Goal: Task Accomplishment & Management: Manage account settings

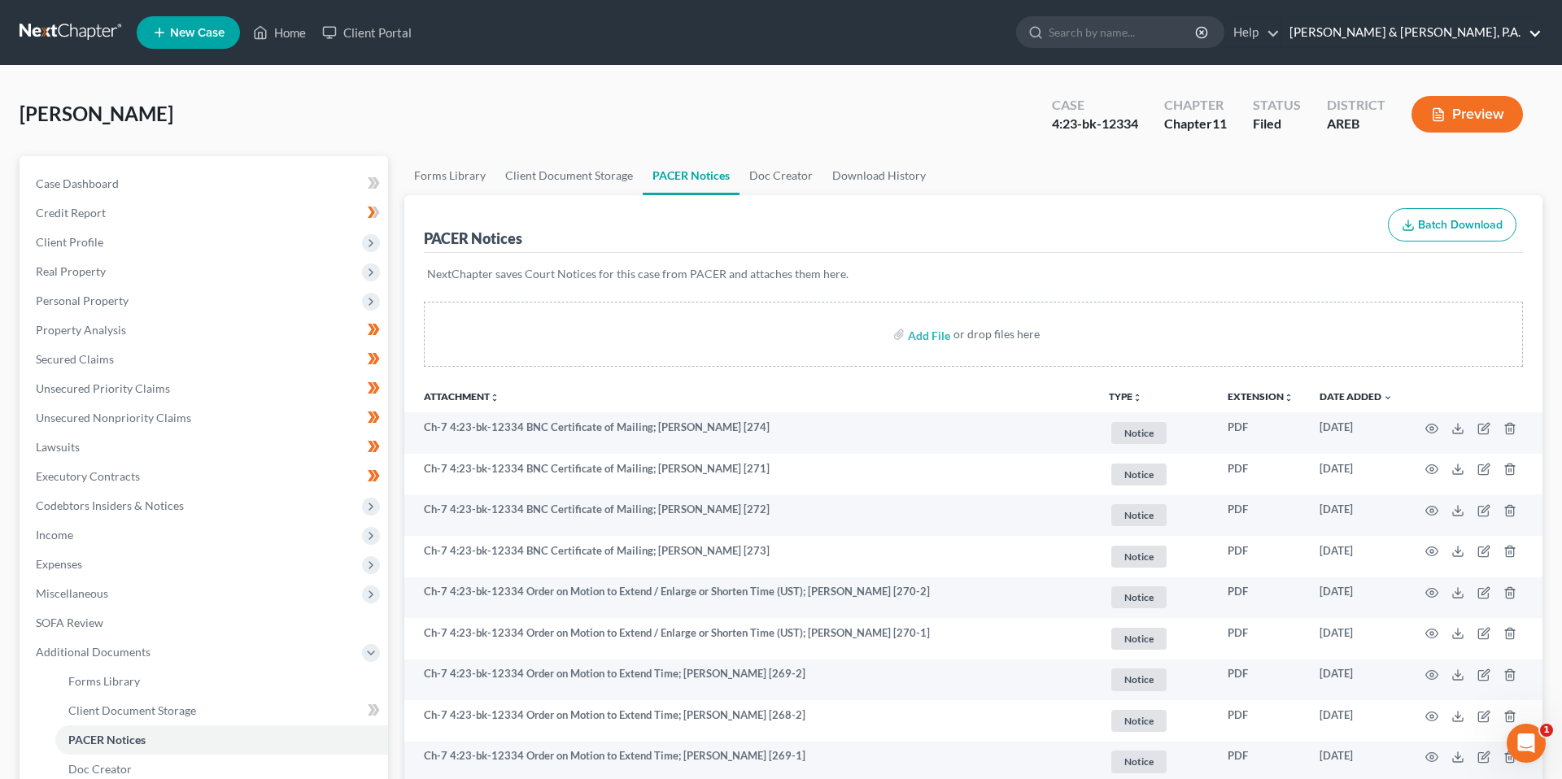
click at [1520, 37] on link "[PERSON_NAME] & [PERSON_NAME], P.A." at bounding box center [1411, 32] width 260 height 29
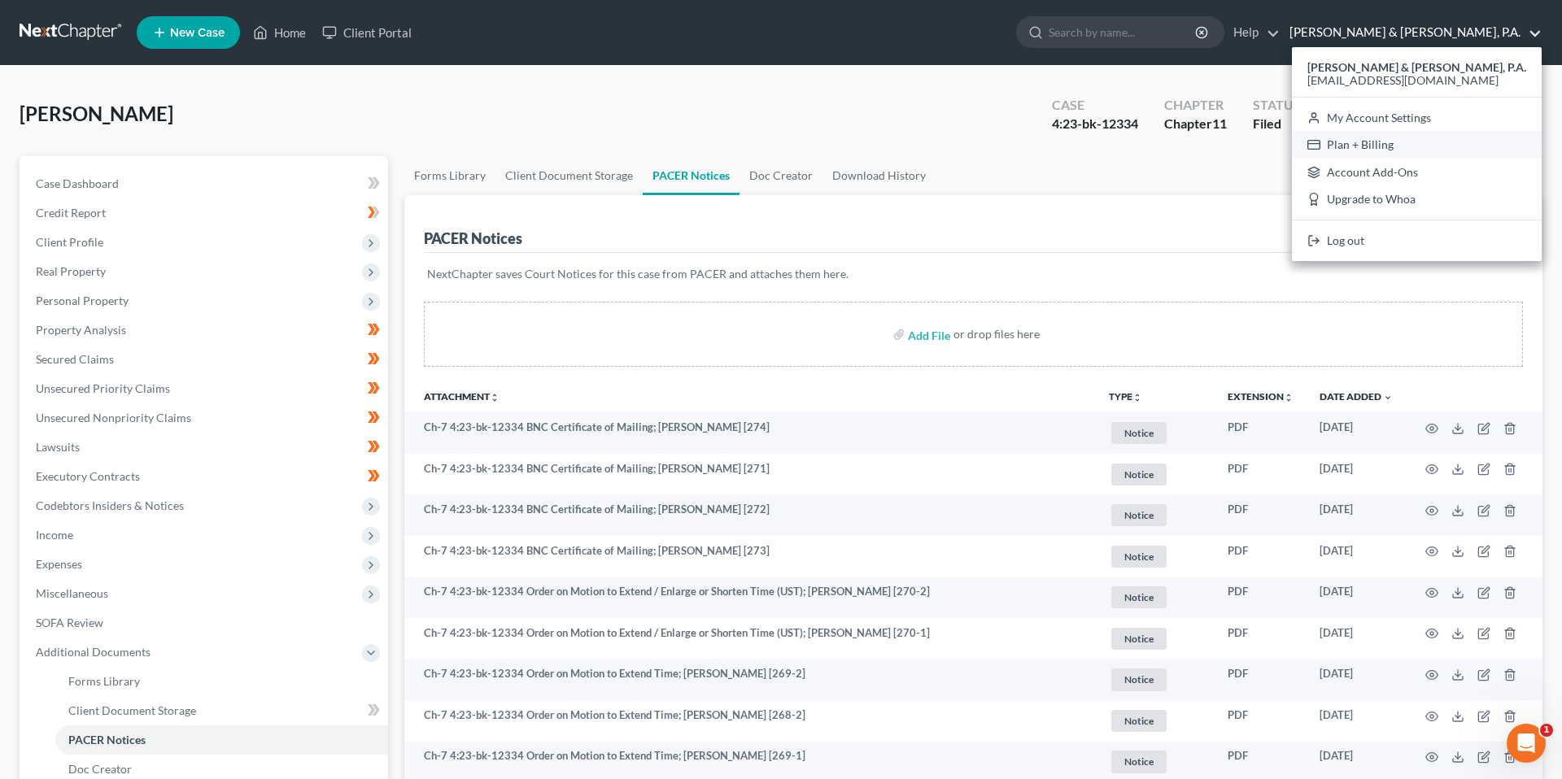
click at [1462, 137] on link "Plan + Billing" at bounding box center [1417, 145] width 250 height 28
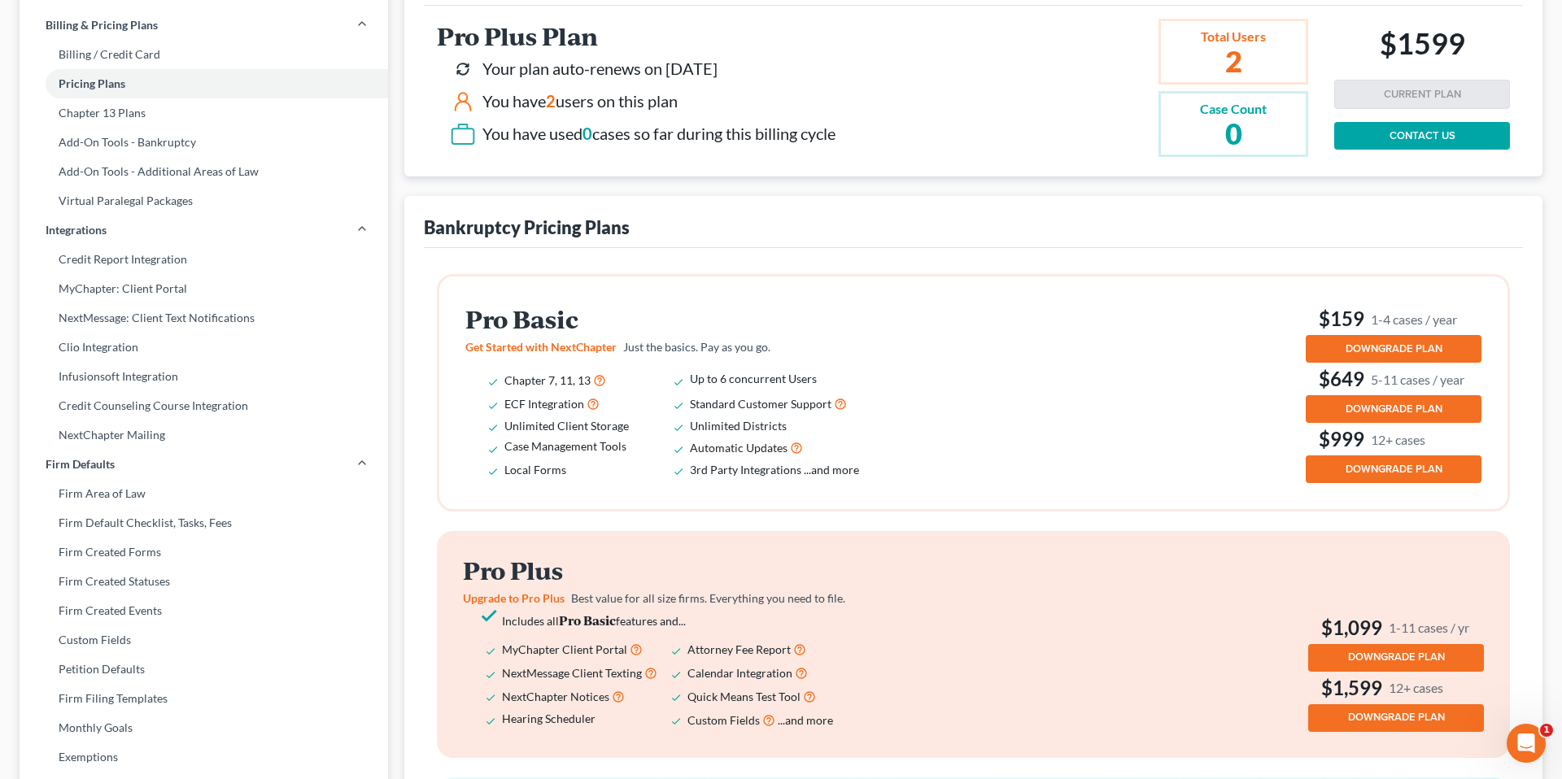
scroll to position [210, 0]
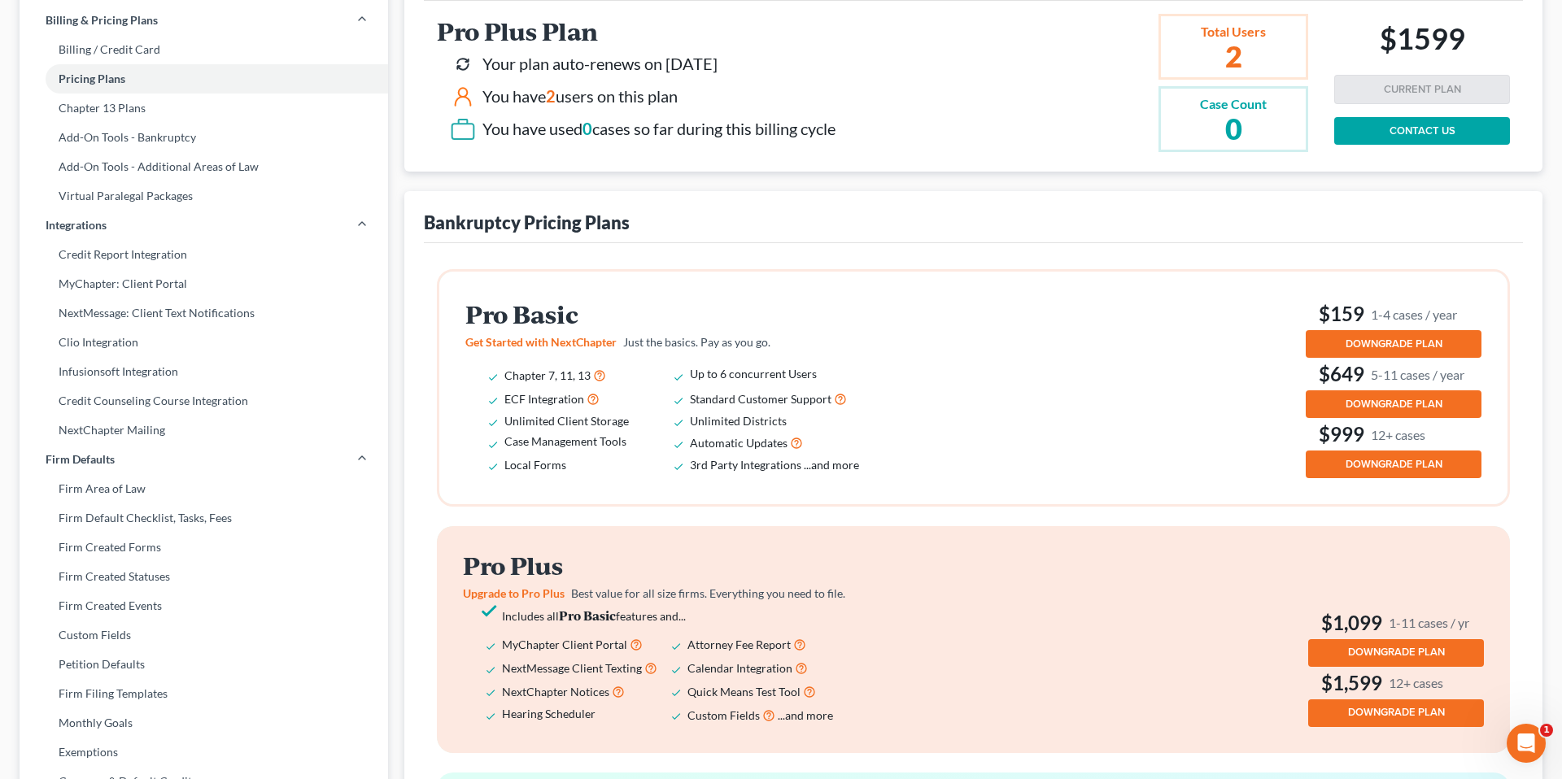
click at [1436, 652] on span "DOWNGRADE PLAN" at bounding box center [1396, 652] width 97 height 13
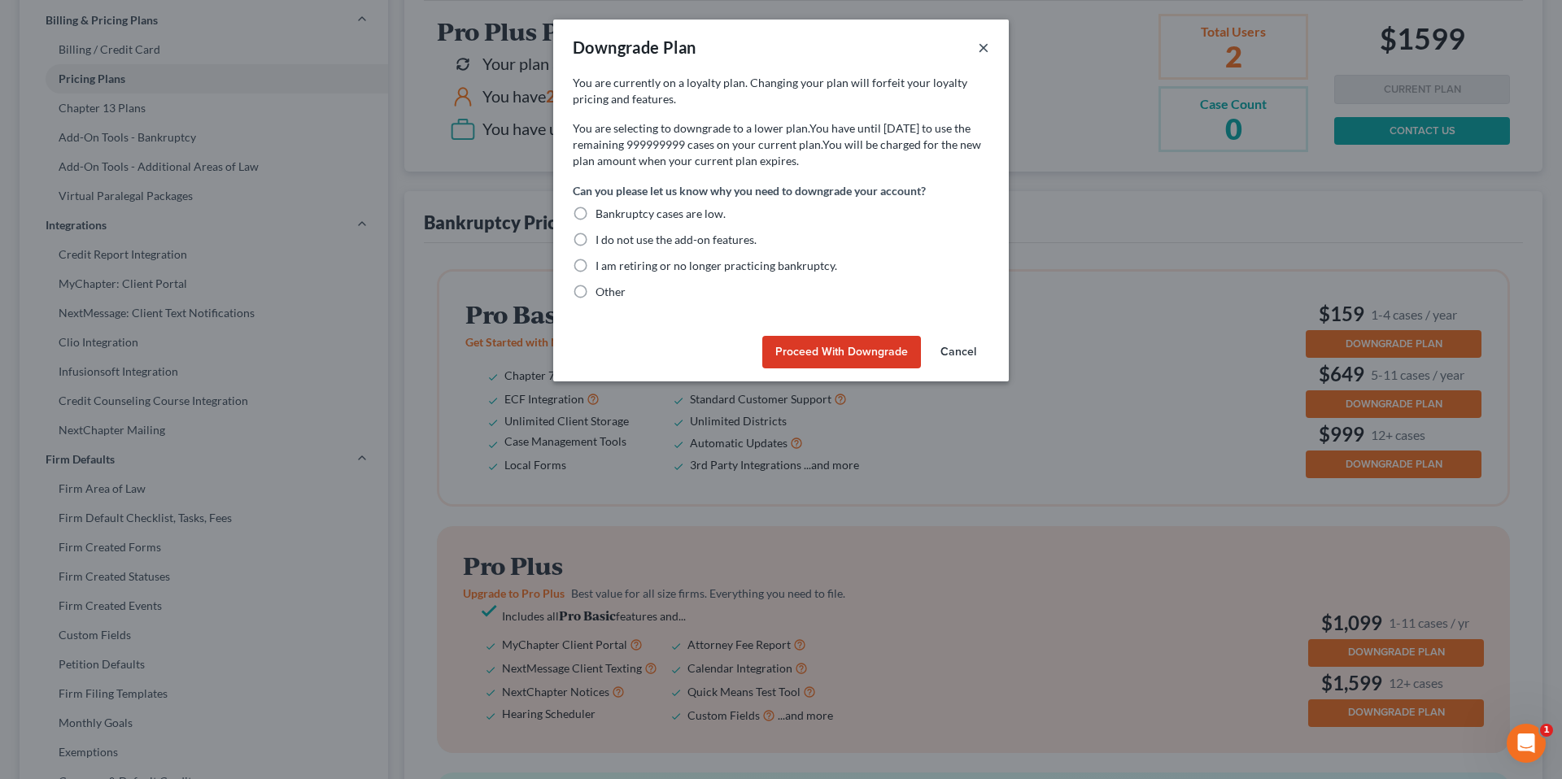
click at [978, 47] on button "×" at bounding box center [983, 47] width 11 height 20
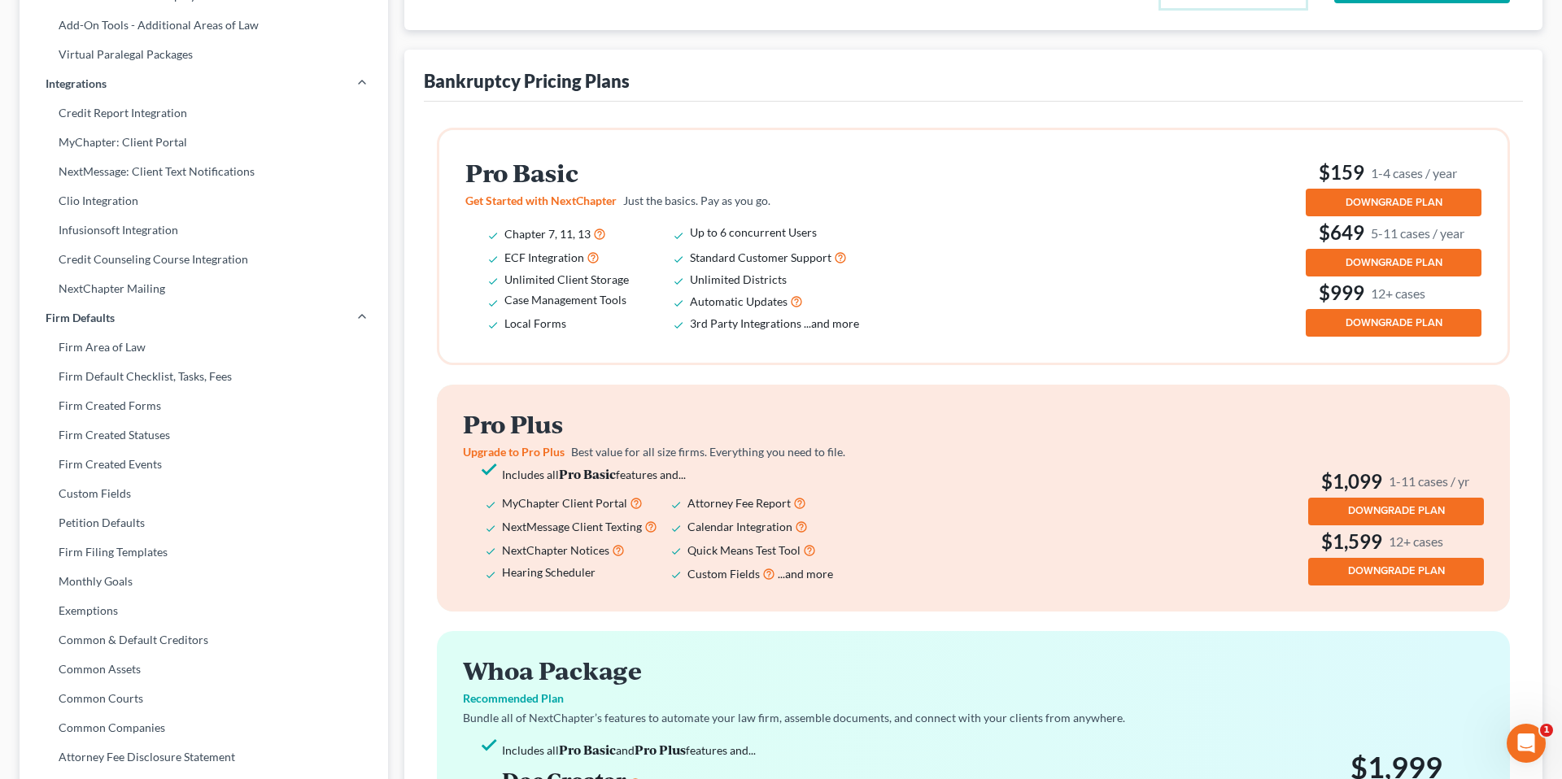
scroll to position [0, 0]
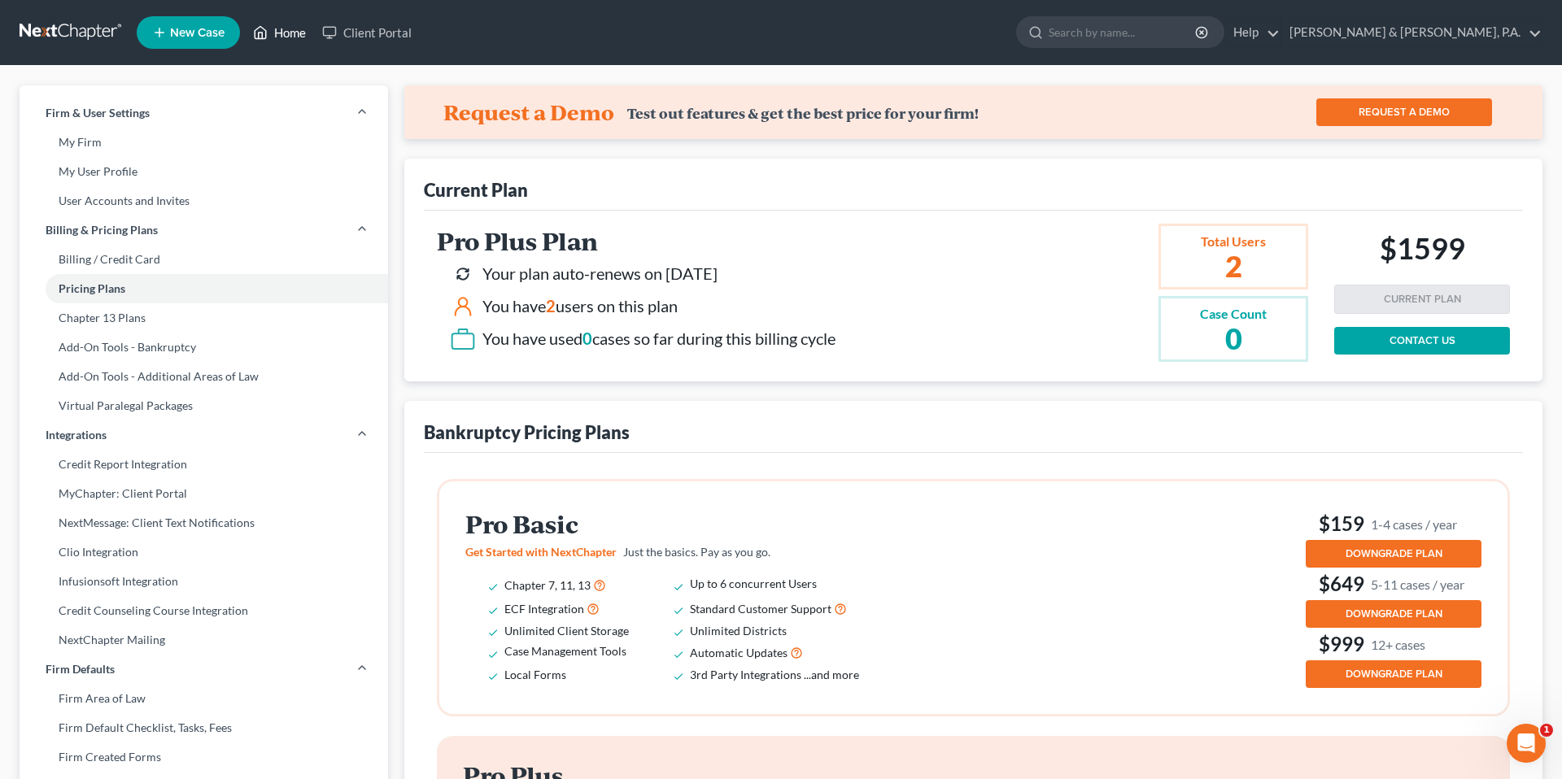
click at [268, 22] on link "Home" at bounding box center [279, 32] width 69 height 29
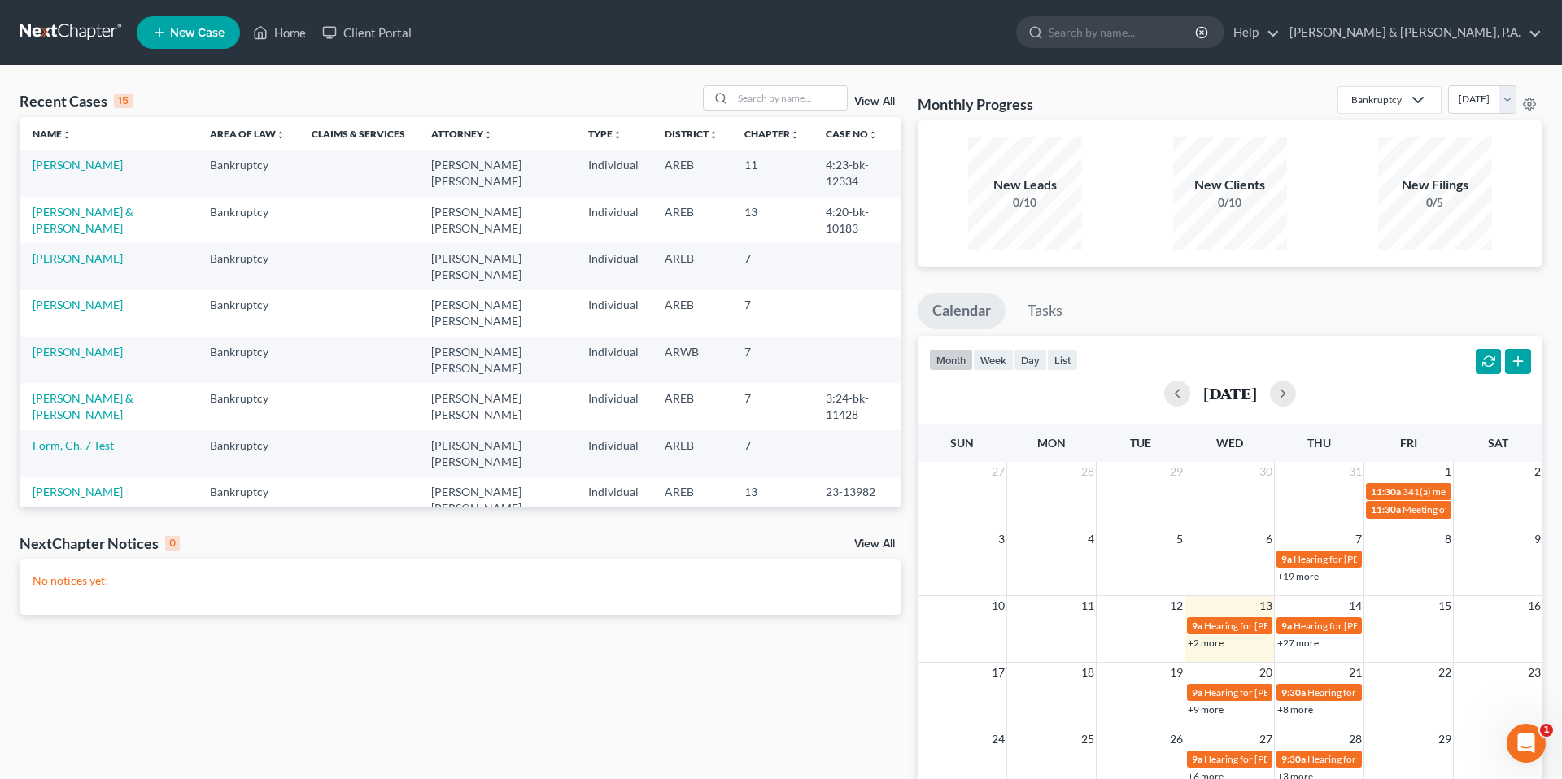
click at [394, 80] on div "Recent Cases 15 View All Name unfold_more expand_more expand_less Area of Law u…" at bounding box center [781, 488] width 1562 height 844
click at [436, 79] on div "Recent Cases 15 View All Name unfold_more expand_more expand_less Area of Law u…" at bounding box center [781, 488] width 1562 height 844
